Goal: Task Accomplishment & Management: Manage account settings

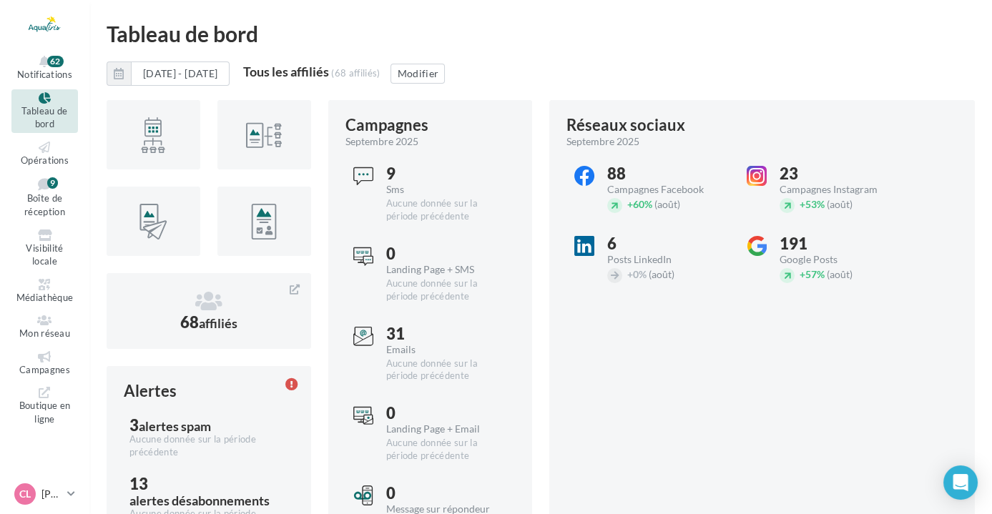
click at [42, 343] on ul "Notifications 62 Tableau de bord Opérations Boîte de réception 9 Médiathèque" at bounding box center [45, 240] width 88 height 387
click at [44, 354] on icon at bounding box center [45, 356] width 58 height 11
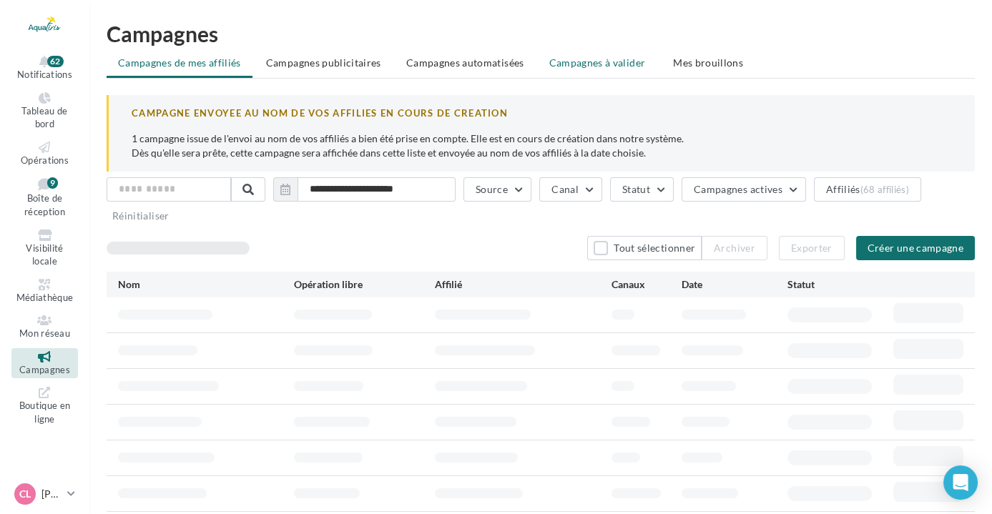
click at [559, 64] on span "Campagnes à valider" at bounding box center [597, 63] width 97 height 14
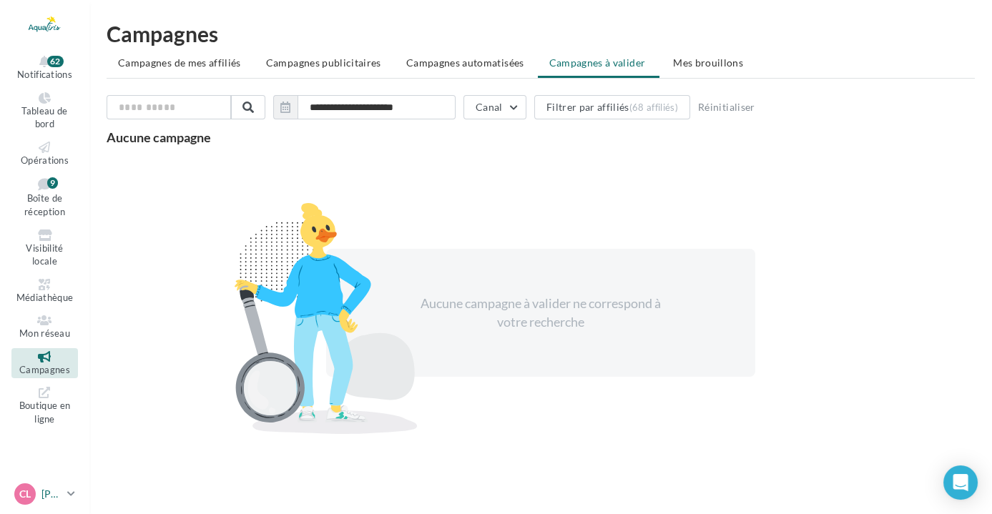
click at [51, 489] on p "[PERSON_NAME]" at bounding box center [51, 494] width 20 height 14
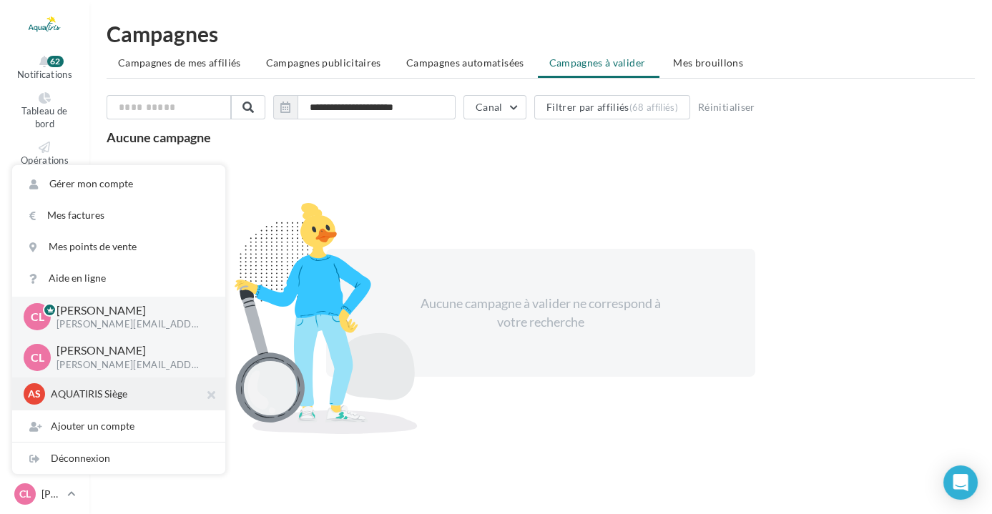
click at [89, 402] on div "AS AQUATIRIS Siège Steeve_Tessier" at bounding box center [119, 393] width 190 height 21
